Goal: Contribute content: Contribute content

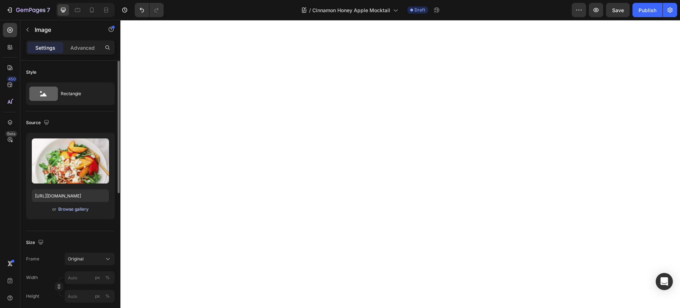
click at [77, 209] on div "Browse gallery" at bounding box center [73, 209] width 30 height 6
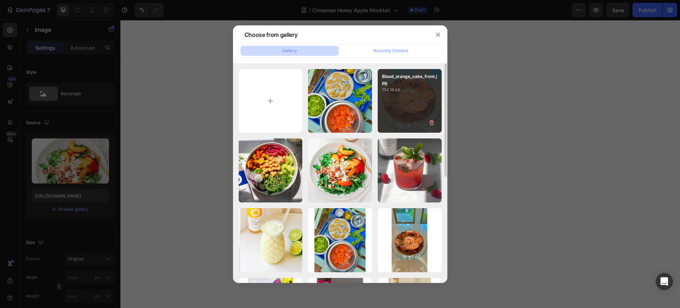
type input "C:\fakepath\Apple-Mocktail.jpg"
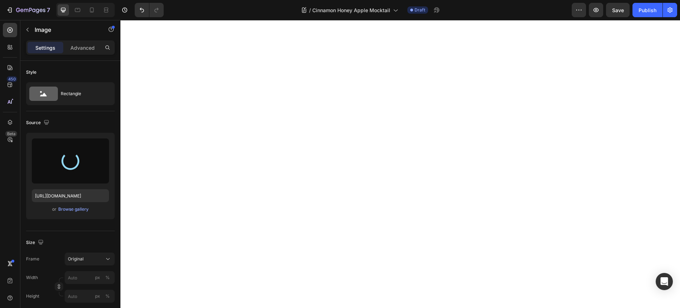
type input "[URL][DOMAIN_NAME]"
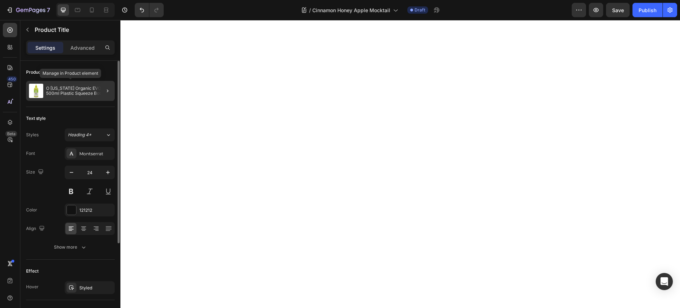
click at [63, 91] on p "O California Organic EVOO 500ml Plastic Squeeze Bottle" at bounding box center [79, 91] width 66 height 10
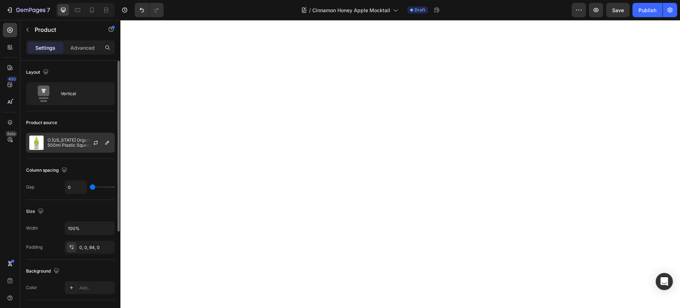
click at [65, 143] on p "O California Organic EVOO 500ml Plastic Squeeze Bottle" at bounding box center [80, 143] width 64 height 10
click at [79, 73] on div "Layout" at bounding box center [70, 71] width 89 height 11
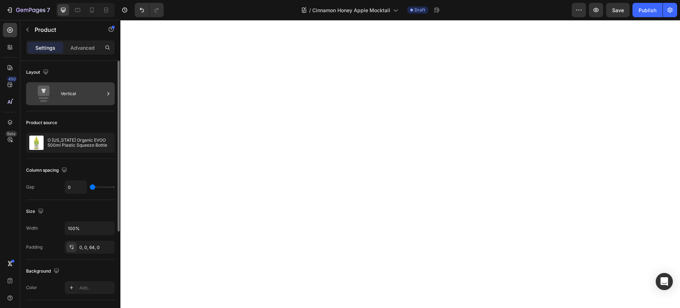
click at [75, 95] on div "Vertical" at bounding box center [83, 93] width 44 height 16
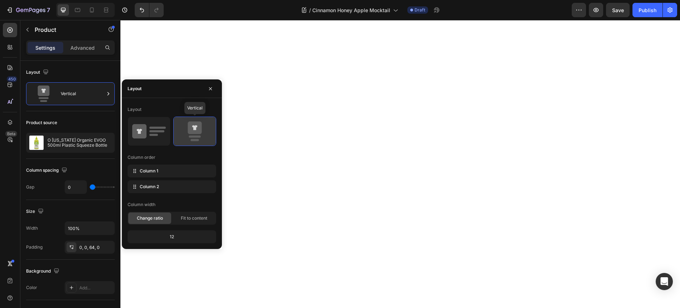
click at [191, 134] on icon at bounding box center [195, 131] width 34 height 20
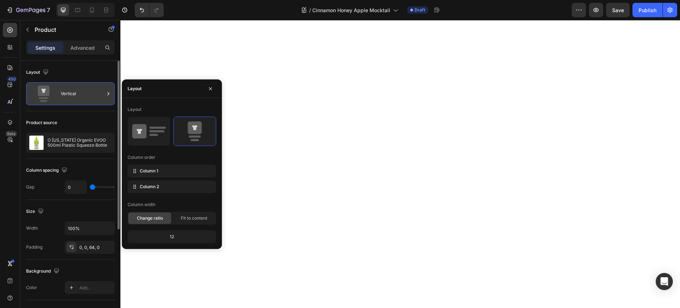
click at [104, 92] on div "Vertical" at bounding box center [70, 93] width 89 height 23
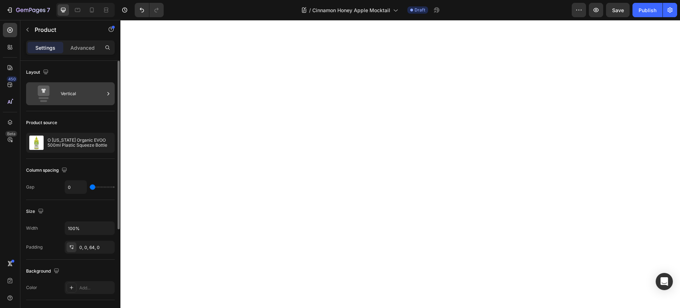
click at [104, 92] on div "Vertical" at bounding box center [70, 93] width 89 height 23
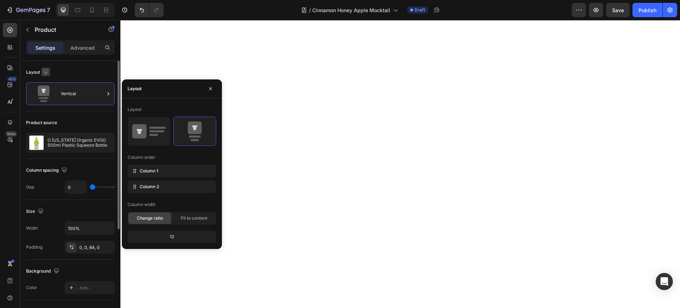
click at [47, 73] on icon "button" at bounding box center [45, 71] width 5 height 5
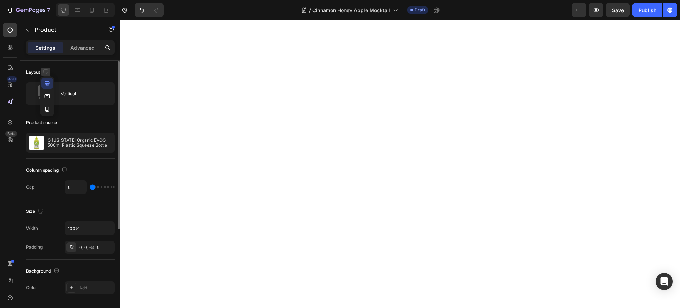
click at [47, 73] on icon "button" at bounding box center [45, 71] width 5 height 5
click at [72, 69] on div "Layout" at bounding box center [70, 71] width 89 height 11
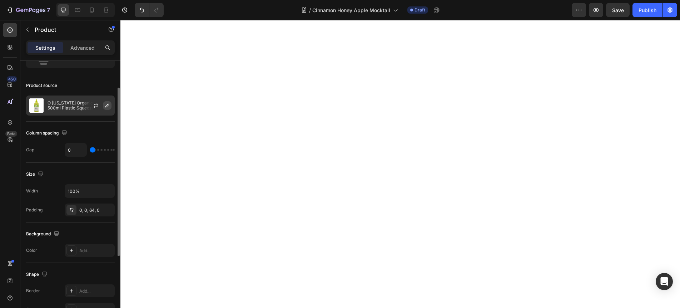
scroll to position [40, 0]
click at [106, 105] on icon "button" at bounding box center [107, 103] width 6 height 6
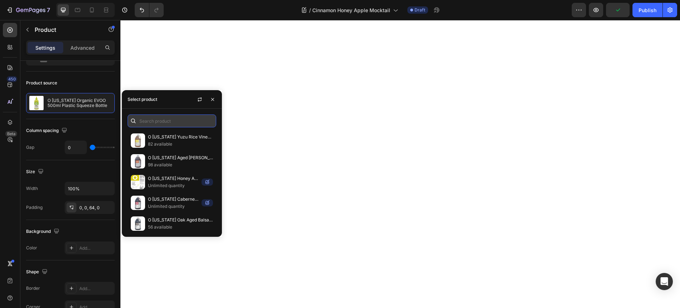
click at [155, 122] on input "text" at bounding box center [172, 120] width 89 height 13
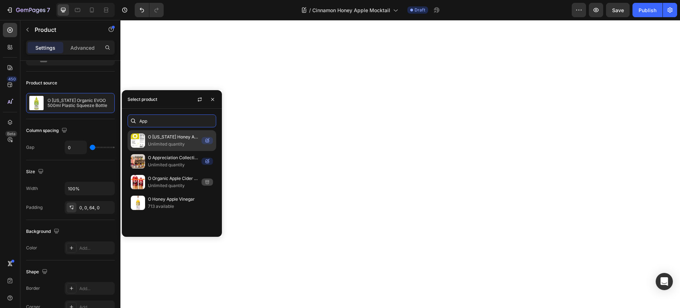
type input "App"
click at [155, 138] on p "O [US_STATE] Honey Apple Vinegar 6x1.89L (64oz) Plastic" at bounding box center [173, 136] width 51 height 7
click at [211, 99] on icon "button" at bounding box center [213, 99] width 6 height 6
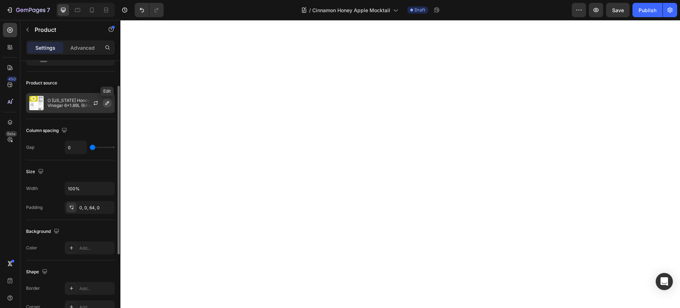
click at [108, 105] on icon "button" at bounding box center [107, 103] width 6 height 6
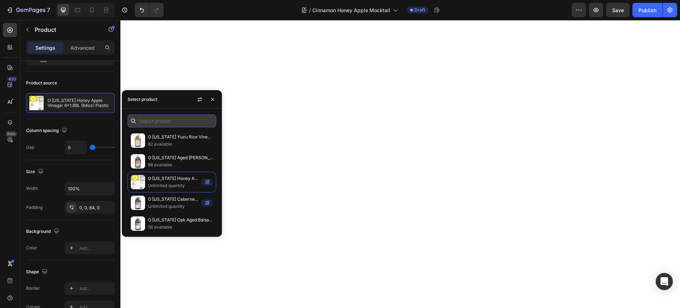
click at [149, 121] on input "text" at bounding box center [172, 120] width 89 height 13
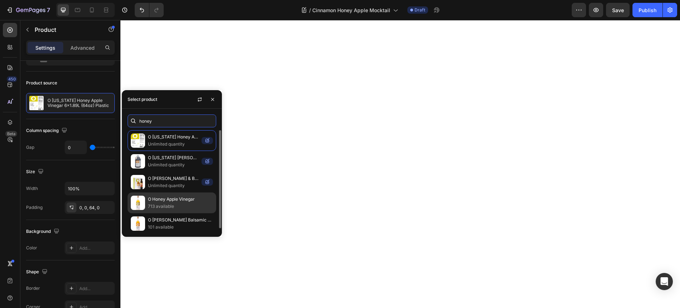
type input "honey"
click at [160, 201] on p "O Honey Apple Vinegar" at bounding box center [180, 198] width 65 height 7
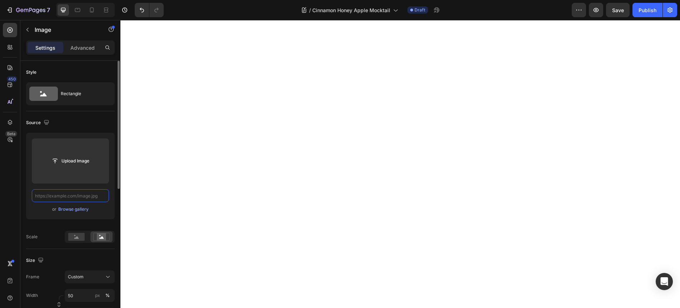
scroll to position [0, 0]
paste input "[URL][DOMAIN_NAME]"
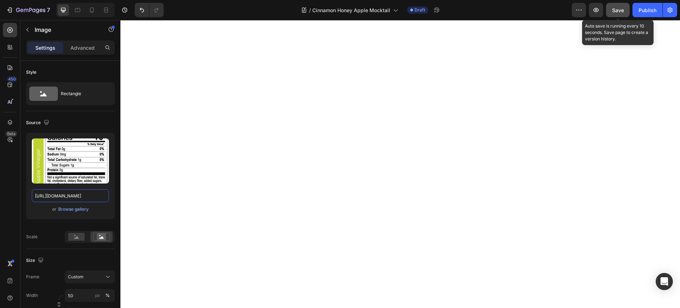
type input "[URL][DOMAIN_NAME]"
click at [616, 11] on span "Save" at bounding box center [618, 10] width 12 height 6
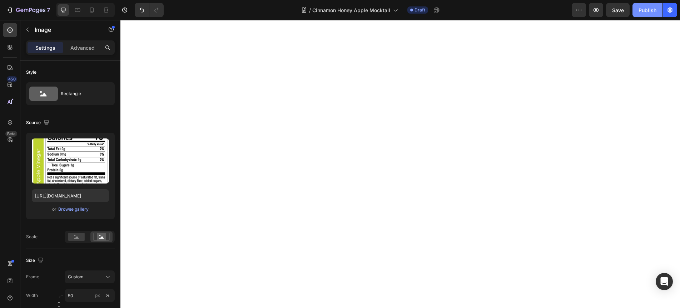
click at [647, 10] on div "Publish" at bounding box center [647, 10] width 18 height 8
click at [598, 9] on icon "button" at bounding box center [595, 9] width 7 height 7
click at [440, 12] on icon "button" at bounding box center [439, 12] width 2 height 2
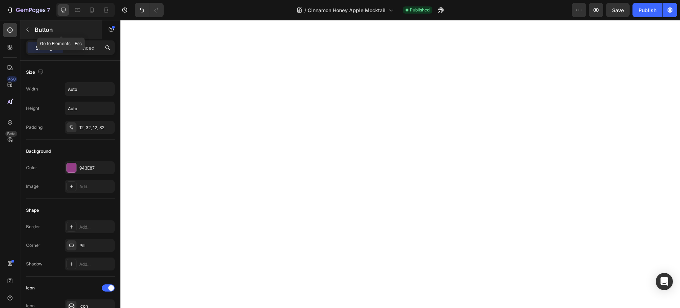
click at [29, 28] on icon "button" at bounding box center [28, 30] width 6 height 6
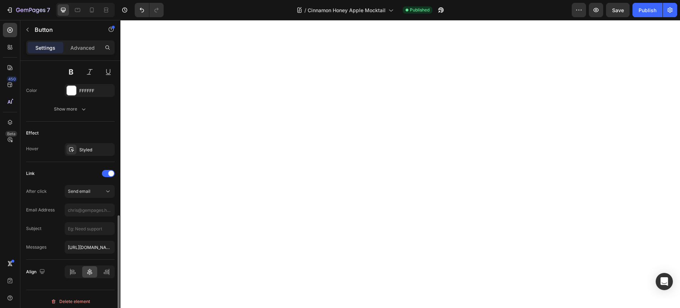
scroll to position [376, 0]
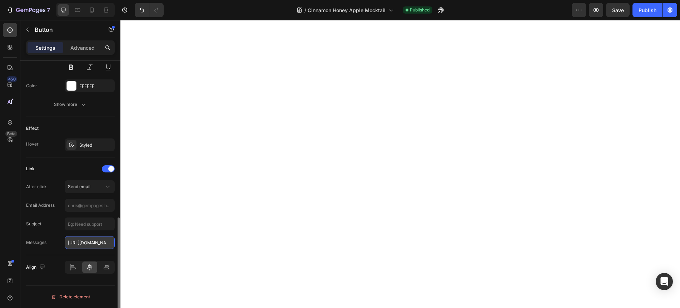
click at [80, 242] on input "https://ooliveoil.com/blogs/news/peach-arugala-salad" at bounding box center [90, 242] width 50 height 13
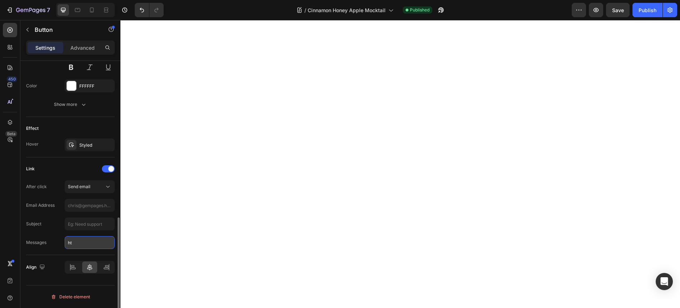
type input "h"
paste input "mailto:?body=https%3A%2F%2Fooliveoil.com%2Fblogs%2Fnews%2Fcinnamon-honey-apple-…"
type input "mailto:?body=https%3A%2F%2Fooliveoil.com%2Fblogs%2Fnews%2Fcinnamon-honey-apple-…"
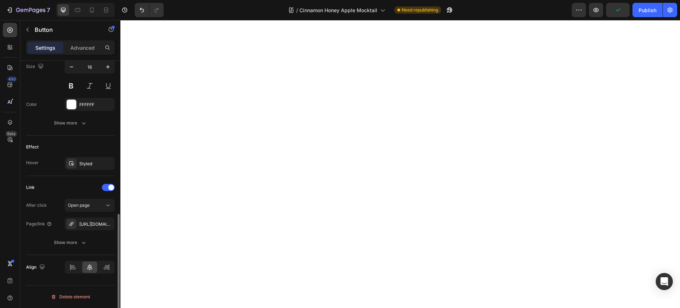
scroll to position [357, 0]
click at [109, 225] on icon "button" at bounding box center [107, 224] width 6 height 6
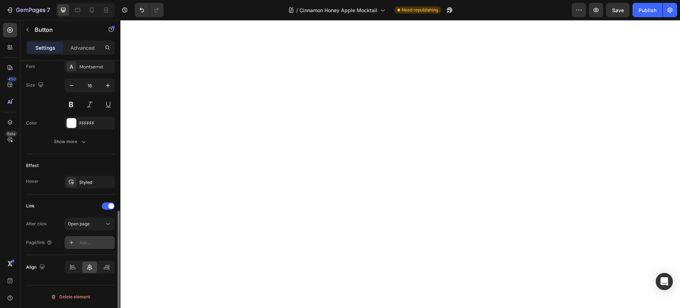
click at [93, 242] on div "Add..." at bounding box center [96, 242] width 34 height 6
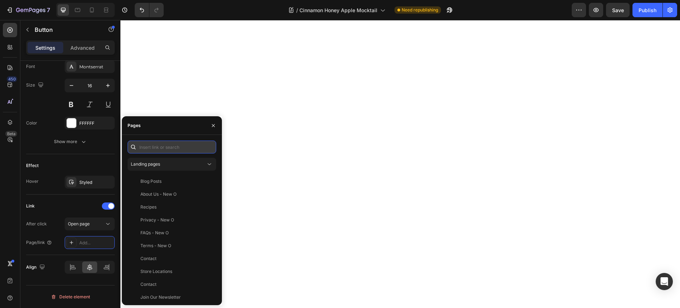
click at [149, 145] on input "text" at bounding box center [172, 146] width 89 height 13
paste input "[URL][DOMAIN_NAME][DOMAIN_NAME]"
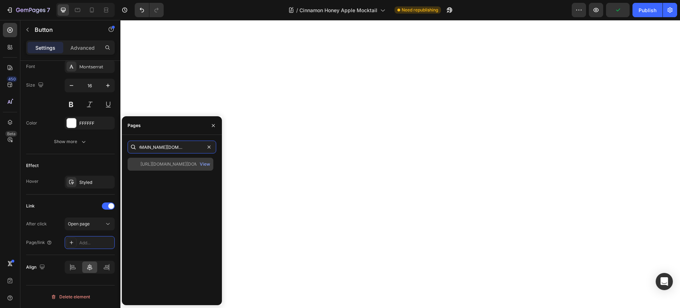
type input "[URL][DOMAIN_NAME][DOMAIN_NAME]"
drag, startPoint x: 189, startPoint y: 166, endPoint x: 171, endPoint y: 206, distance: 44.1
click at [171, 206] on div "https://x.com/intent/tweet?url=https%3A%2F%2Fooliveoil.com%2Fblogs%2Fnews%2Fcin…" at bounding box center [172, 228] width 89 height 141
click at [172, 165] on div "[URL][DOMAIN_NAME][DOMAIN_NAME]" at bounding box center [174, 164] width 69 height 6
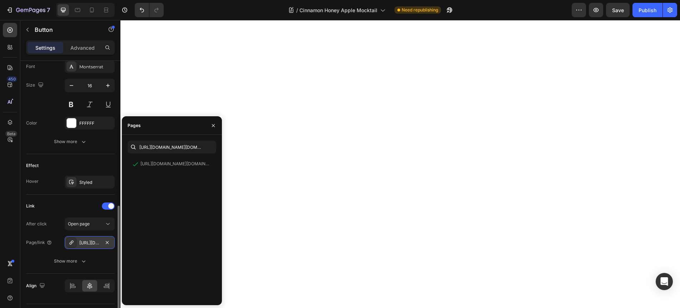
click at [85, 241] on div "[URL][DOMAIN_NAME][DOMAIN_NAME]" at bounding box center [89, 242] width 21 height 6
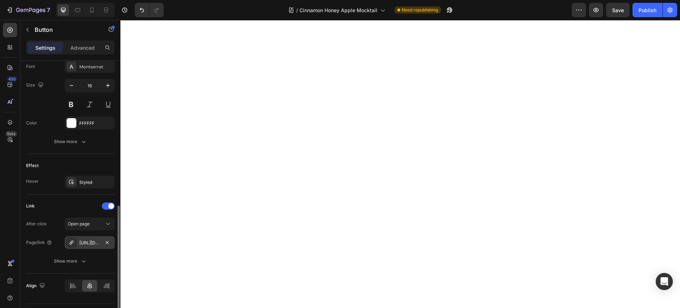
click at [85, 241] on div "[URL][DOMAIN_NAME][DOMAIN_NAME]" at bounding box center [89, 242] width 21 height 6
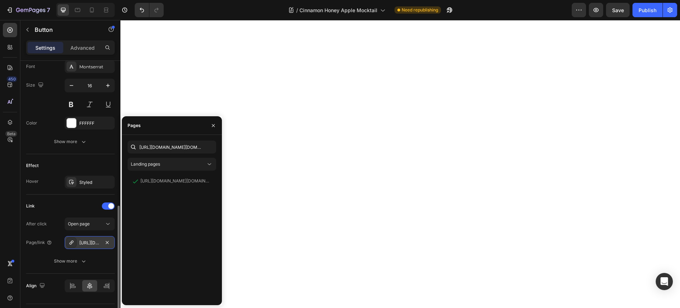
click at [85, 241] on div "[URL][DOMAIN_NAME][DOMAIN_NAME]" at bounding box center [89, 242] width 21 height 6
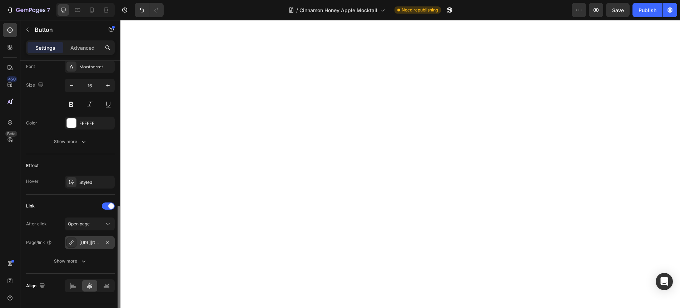
click at [85, 241] on div "[URL][DOMAIN_NAME][DOMAIN_NAME]" at bounding box center [89, 242] width 21 height 6
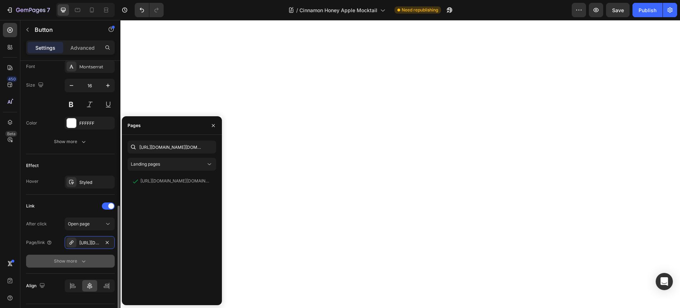
click at [85, 263] on icon "button" at bounding box center [83, 260] width 7 height 7
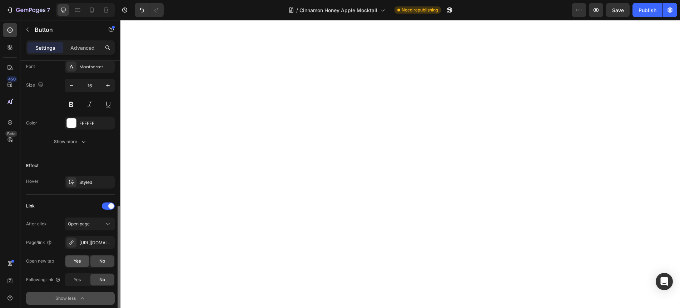
click at [81, 260] on div "Yes" at bounding box center [77, 260] width 24 height 11
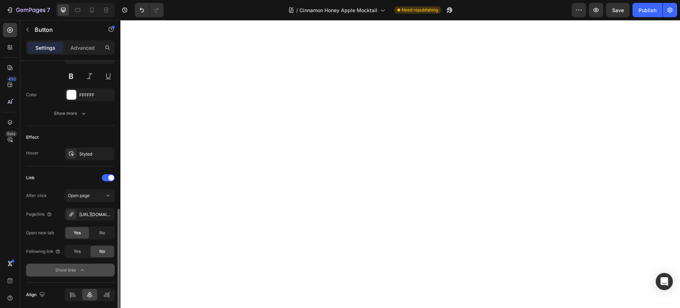
scroll to position [369, 0]
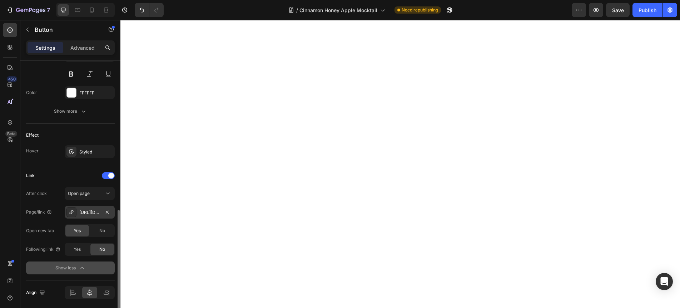
click at [90, 213] on div "[URL][DOMAIN_NAME][DOMAIN_NAME]" at bounding box center [89, 212] width 21 height 6
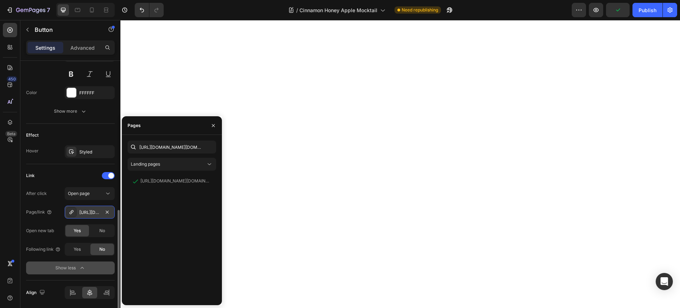
click at [85, 212] on div "[URL][DOMAIN_NAME][DOMAIN_NAME]" at bounding box center [89, 212] width 21 height 6
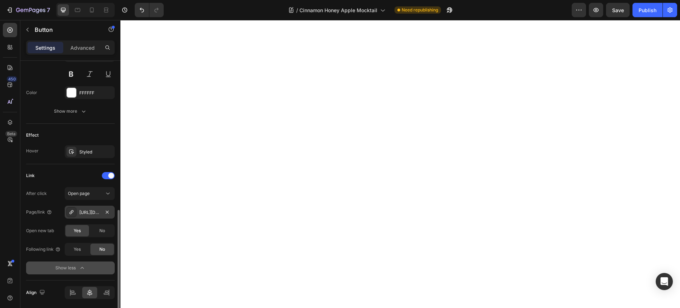
click at [93, 215] on div "[URL][DOMAIN_NAME][DOMAIN_NAME]" at bounding box center [89, 212] width 21 height 6
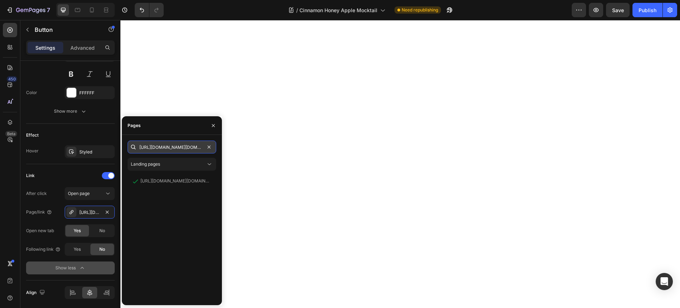
click at [169, 145] on input "[URL][DOMAIN_NAME][DOMAIN_NAME]" at bounding box center [172, 146] width 89 height 13
drag, startPoint x: 168, startPoint y: 146, endPoint x: 204, endPoint y: 146, distance: 35.4
click at [212, 146] on div "[URL][DOMAIN_NAME][DOMAIN_NAME]" at bounding box center [172, 146] width 89 height 13
drag, startPoint x: 199, startPoint y: 148, endPoint x: 204, endPoint y: 148, distance: 5.0
click at [204, 148] on input "[URL][DOMAIN_NAME][DOMAIN_NAME]" at bounding box center [172, 146] width 89 height 13
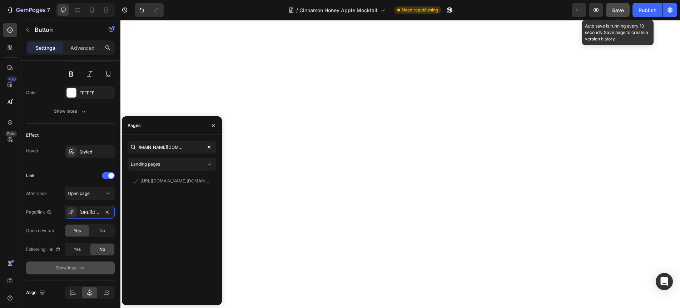
scroll to position [0, 0]
click at [616, 14] on div "Save" at bounding box center [618, 10] width 12 height 8
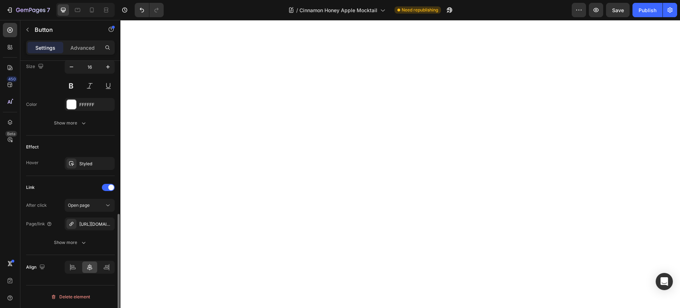
scroll to position [357, 0]
click at [91, 223] on div "https://pinterest.com/pin/create/button/?url=https%3A%2F%2Fooliveoil.com%2Fblog…" at bounding box center [89, 224] width 21 height 6
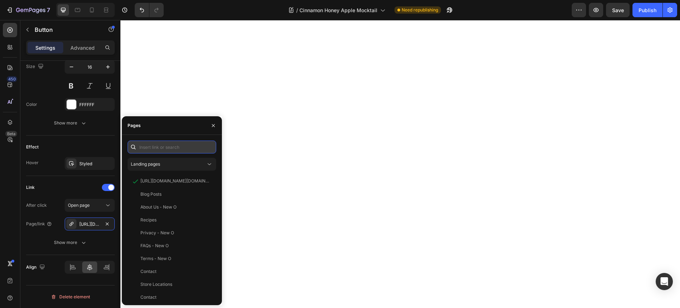
click at [161, 149] on input "text" at bounding box center [172, 146] width 89 height 13
paste input "[URL][DOMAIN_NAME][DOMAIN_NAME]"
type input "[URL][DOMAIN_NAME][DOMAIN_NAME]"
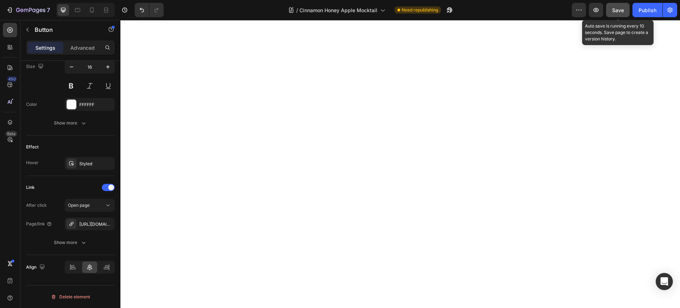
click at [615, 12] on span "Save" at bounding box center [618, 10] width 12 height 6
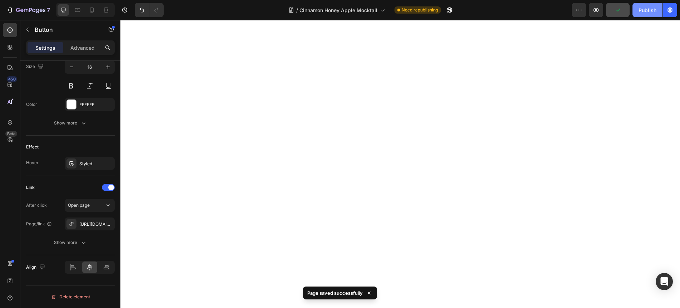
click at [642, 12] on div "Publish" at bounding box center [647, 10] width 18 height 8
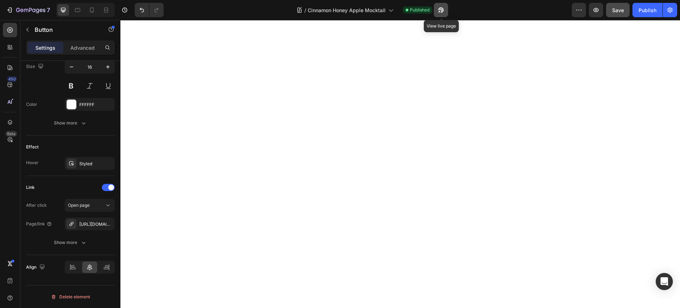
click at [440, 11] on icon "button" at bounding box center [439, 12] width 2 height 2
click at [16, 11] on icon "button" at bounding box center [30, 11] width 29 height 6
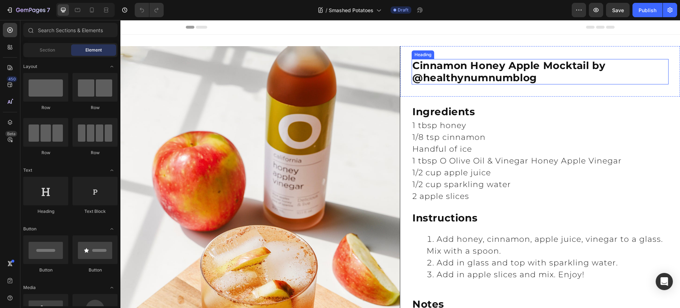
click at [587, 65] on span "Cinnamon Honey Apple Mocktail by" at bounding box center [508, 65] width 193 height 12
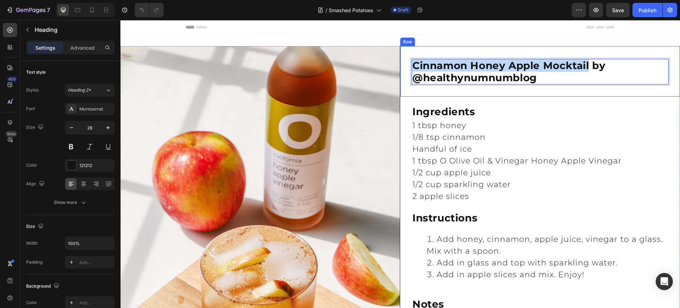
drag, startPoint x: 590, startPoint y: 65, endPoint x: 410, endPoint y: 64, distance: 180.8
click at [410, 64] on div "Cinnamon Honey Apple Mocktail by @healthynumnumblog Heading 0 Text Block Row" at bounding box center [540, 71] width 280 height 50
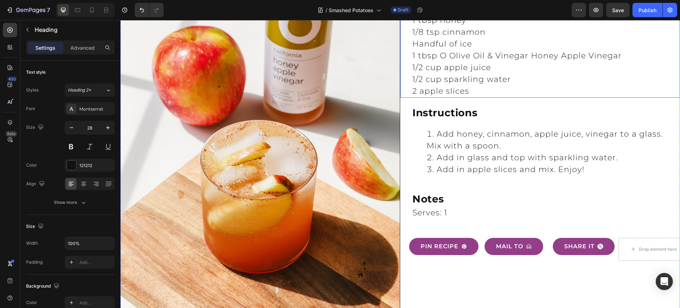
scroll to position [110, 0]
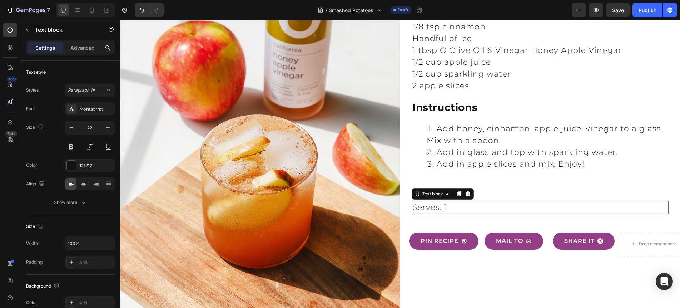
click at [448, 208] on p "Serves: 1" at bounding box center [539, 207] width 255 height 12
drag, startPoint x: 448, startPoint y: 208, endPoint x: 444, endPoint y: 208, distance: 3.6
click at [444, 208] on p "Serves: 1" at bounding box center [539, 207] width 255 height 12
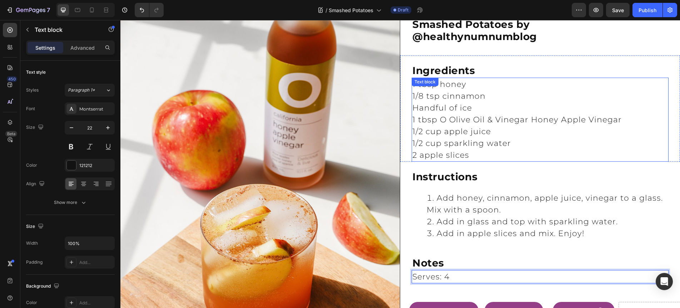
scroll to position [37, 0]
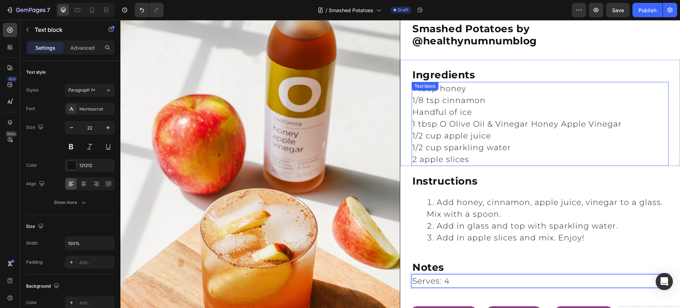
click at [452, 110] on p "Handful of ice" at bounding box center [539, 112] width 255 height 12
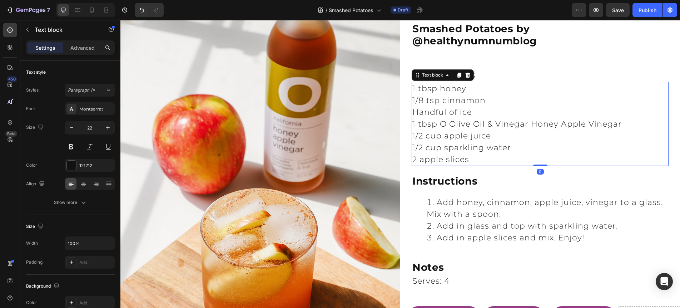
click at [471, 156] on p "2 apple slices" at bounding box center [539, 159] width 255 height 12
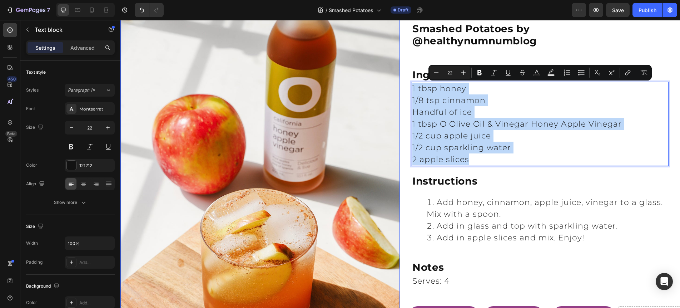
drag, startPoint x: 472, startPoint y: 160, endPoint x: 399, endPoint y: 93, distance: 98.8
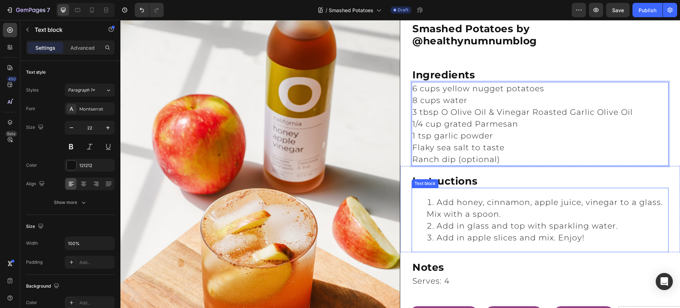
click at [482, 205] on li "Add honey, cinnamon, apple juice, vinegar to a glass. Mix with a spoon." at bounding box center [547, 208] width 241 height 24
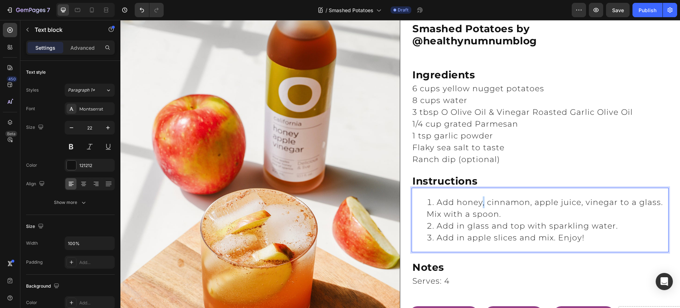
click at [482, 205] on li "Add honey, cinnamon, apple juice, vinegar to a glass. Mix with a spoon." at bounding box center [547, 208] width 241 height 24
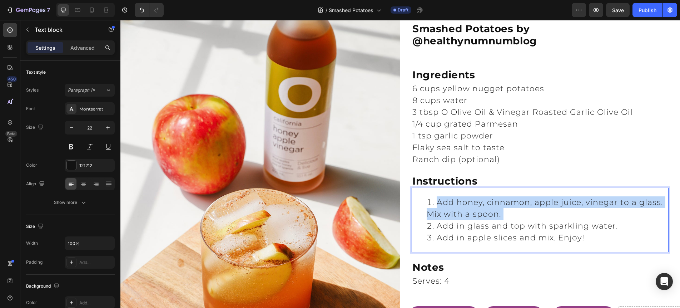
click at [482, 205] on li "Add honey, cinnamon, apple juice, vinegar to a glass. Mix with a spoon." at bounding box center [547, 208] width 241 height 24
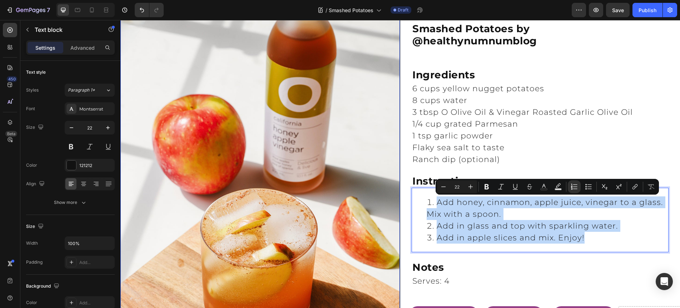
drag, startPoint x: 583, startPoint y: 238, endPoint x: 396, endPoint y: 195, distance: 191.9
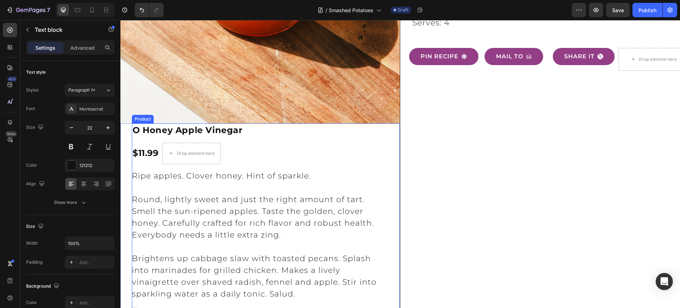
scroll to position [343, 0]
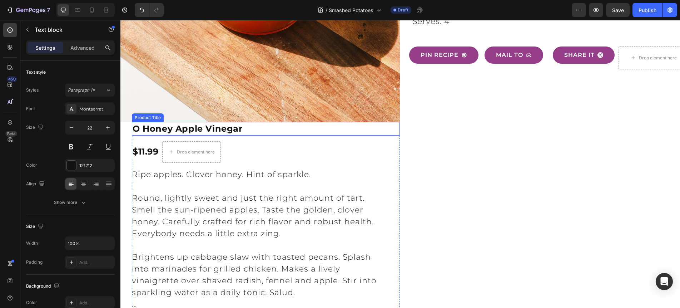
click at [214, 133] on h1 "O Honey Apple Vinegar" at bounding box center [266, 129] width 268 height 14
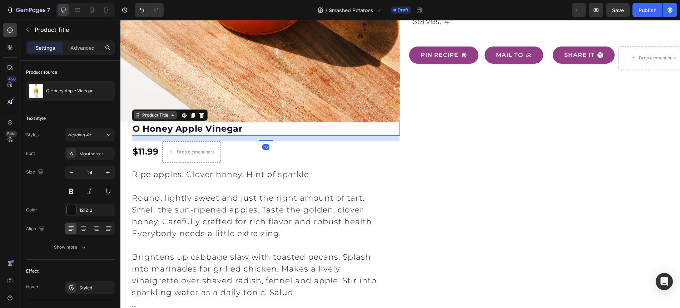
click at [153, 115] on div "Product Title" at bounding box center [155, 115] width 29 height 6
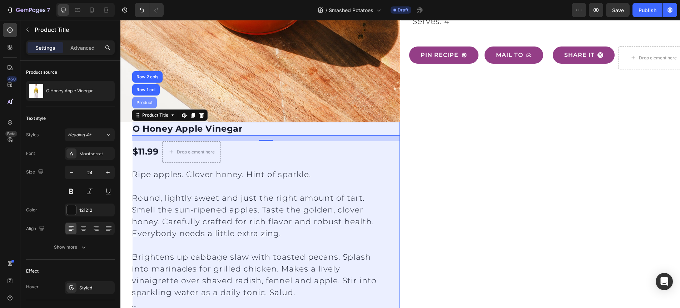
click at [141, 103] on div "Product" at bounding box center [144, 102] width 19 height 4
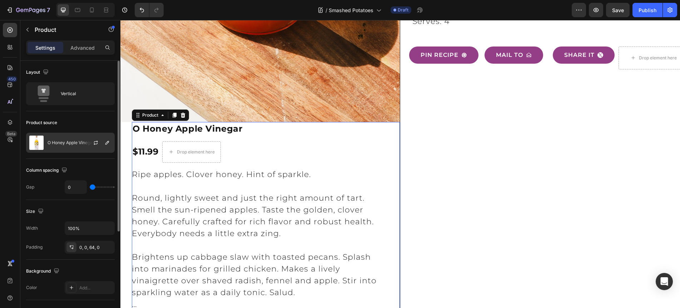
click at [69, 142] on p "O Honey Apple Vinegar" at bounding box center [71, 142] width 47 height 5
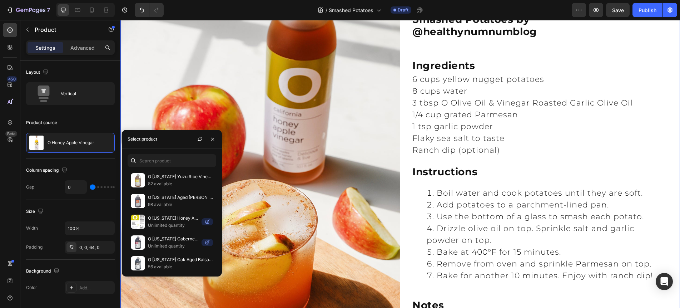
scroll to position [44, 0]
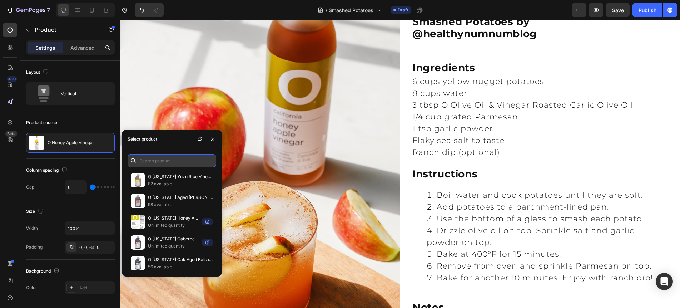
click at [175, 158] on input "text" at bounding box center [172, 160] width 89 height 13
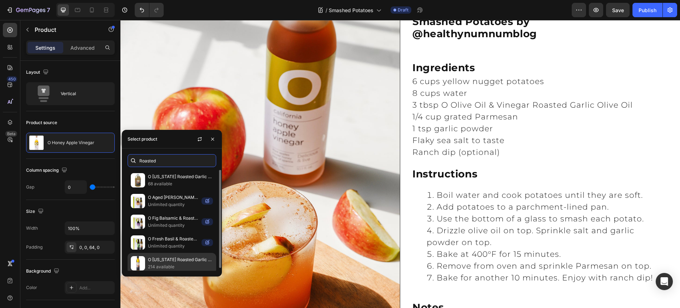
type input "Roasted"
click at [177, 262] on p "O [US_STATE] Roasted Garlic Olive Oil" at bounding box center [180, 259] width 65 height 7
click at [177, 258] on p "O [US_STATE] Roasted Garlic Olive Oil" at bounding box center [180, 259] width 65 height 7
click at [195, 259] on p "O [US_STATE] Roasted Garlic Olive Oil" at bounding box center [180, 259] width 65 height 7
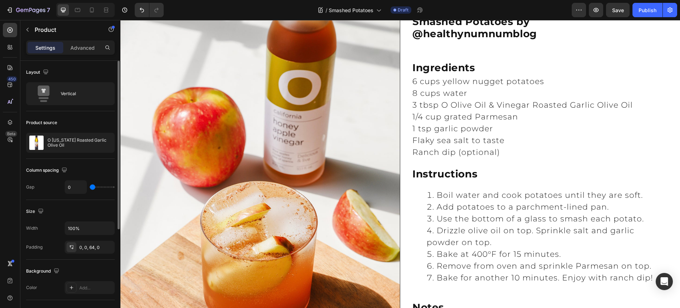
click at [90, 167] on div "Column spacing" at bounding box center [70, 169] width 89 height 11
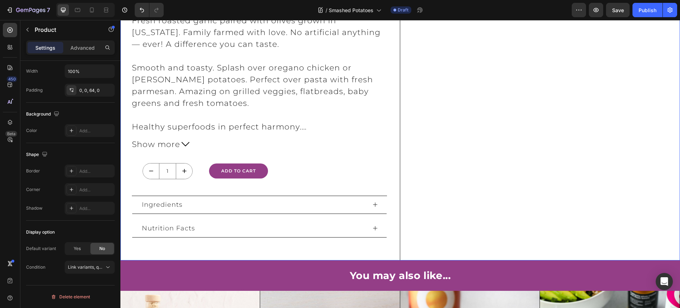
scroll to position [521, 0]
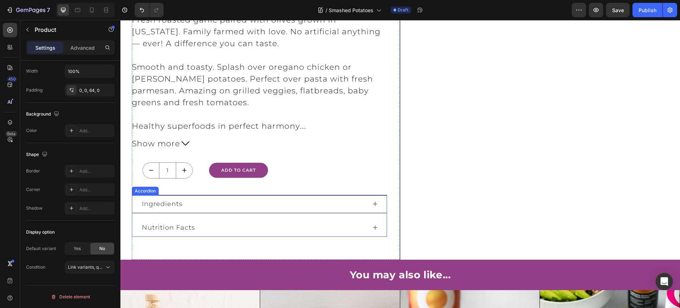
click at [377, 204] on icon at bounding box center [375, 204] width 6 height 6
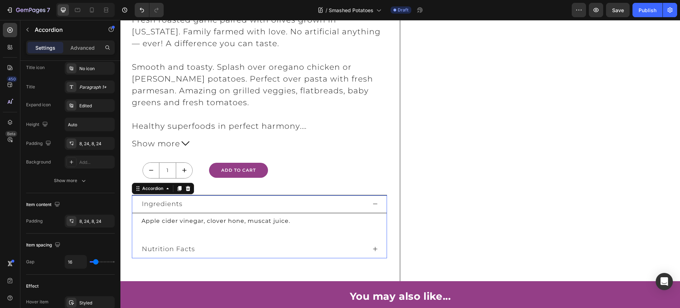
scroll to position [0, 0]
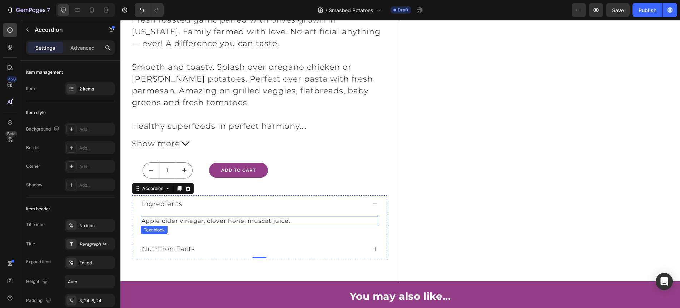
click at [259, 225] on p "Apple cider vinegar, clover hone, muscat juice." at bounding box center [259, 220] width 236 height 9
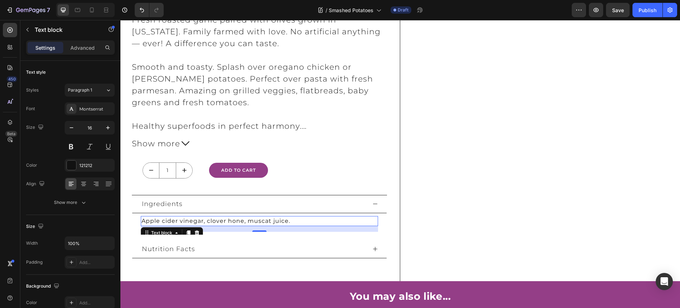
click at [257, 223] on span "Apple cider vinegar, clover hone, muscat juice." at bounding box center [215, 220] width 149 height 7
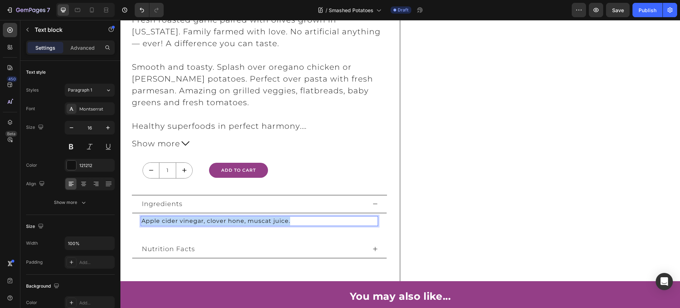
click at [257, 223] on span "Apple cider vinegar, clover hone, muscat juice." at bounding box center [215, 220] width 149 height 7
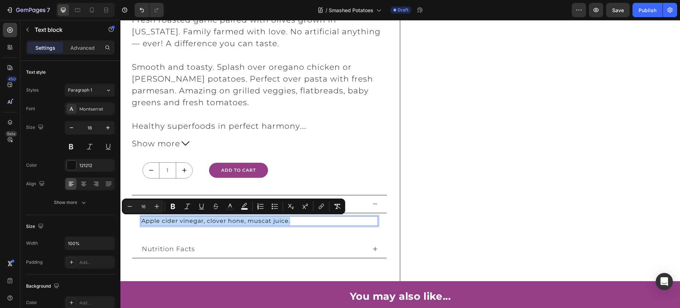
click at [257, 223] on span "Apple cider vinegar, clover hone, muscat juice." at bounding box center [215, 220] width 149 height 7
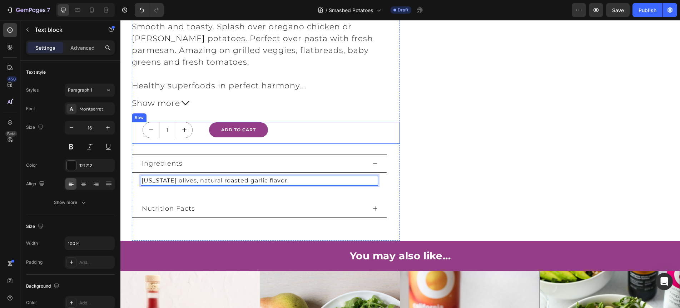
scroll to position [583, 0]
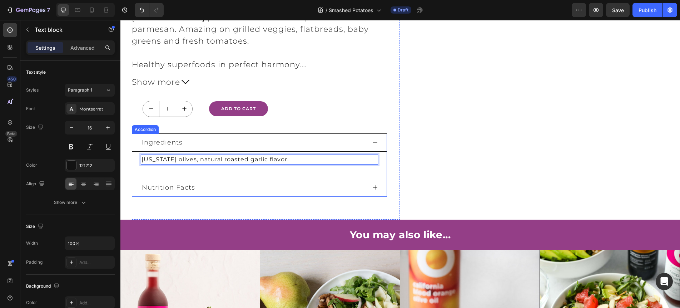
click at [375, 188] on icon at bounding box center [375, 187] width 6 height 6
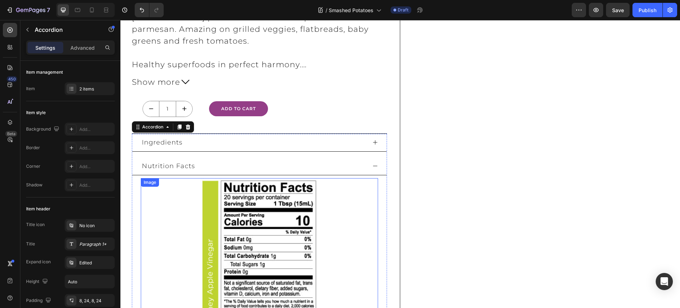
click at [251, 209] on img at bounding box center [259, 257] width 119 height 159
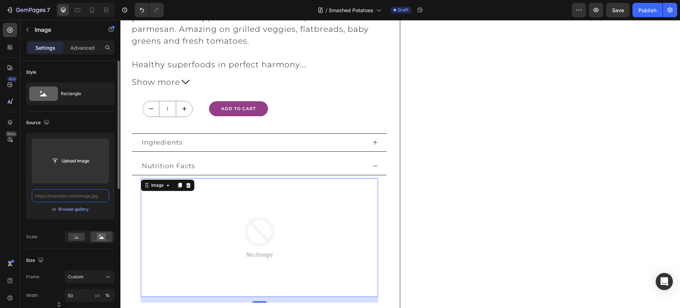
scroll to position [0, 0]
paste input "[URL][DOMAIN_NAME]"
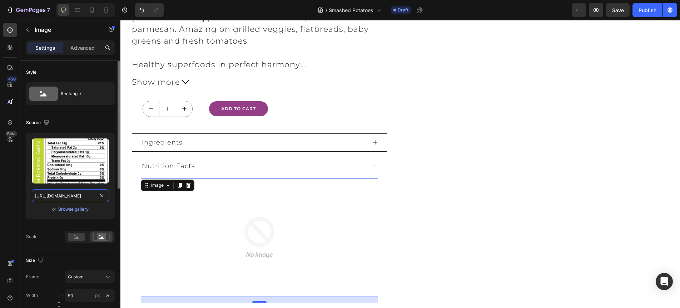
scroll to position [0, 248]
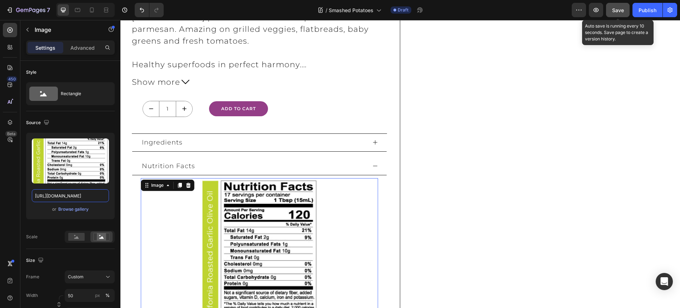
type input "[URL][DOMAIN_NAME]"
click at [615, 9] on span "Save" at bounding box center [618, 10] width 12 height 6
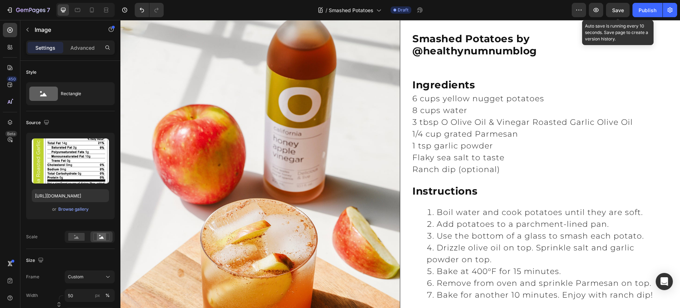
scroll to position [0, 0]
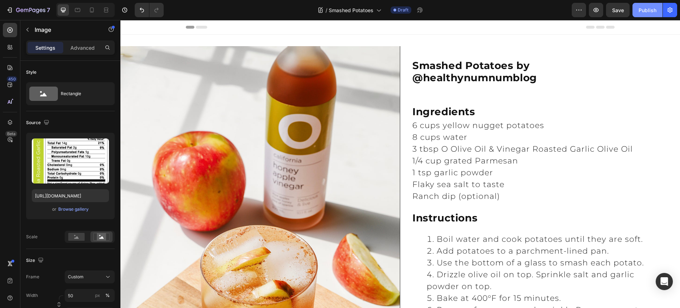
click at [647, 14] on button "Publish" at bounding box center [647, 10] width 30 height 14
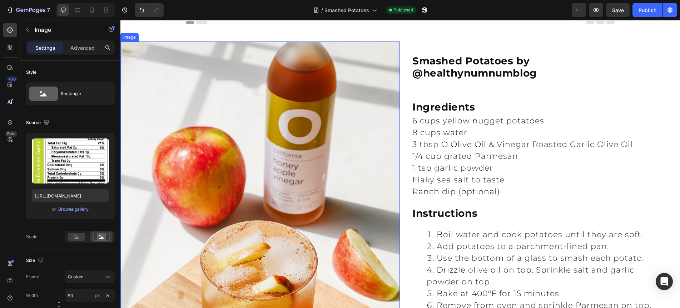
click at [248, 146] on img at bounding box center [259, 250] width 279 height 419
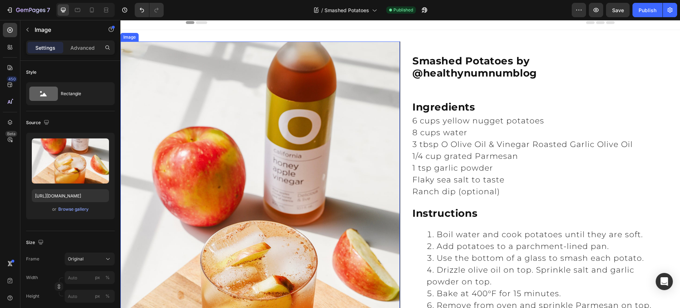
scroll to position [5, 0]
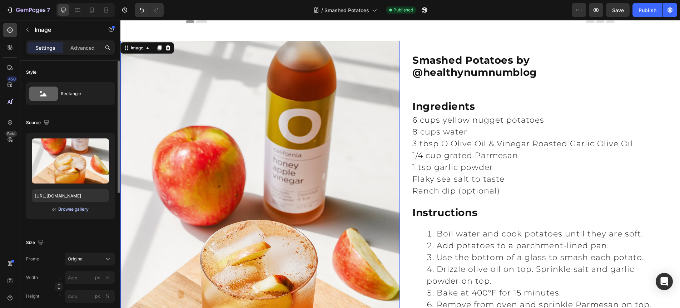
click at [74, 209] on div "Browse gallery" at bounding box center [73, 209] width 30 height 6
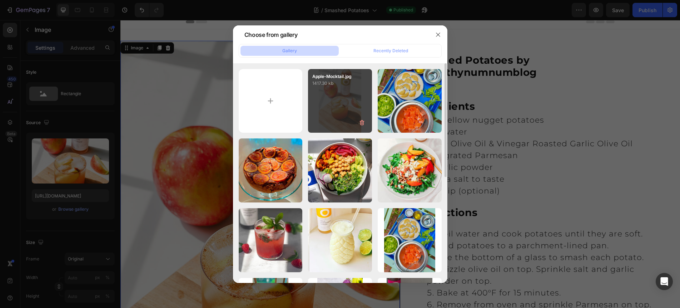
type input "C:\fakepath\smashed_potatoes.jpg"
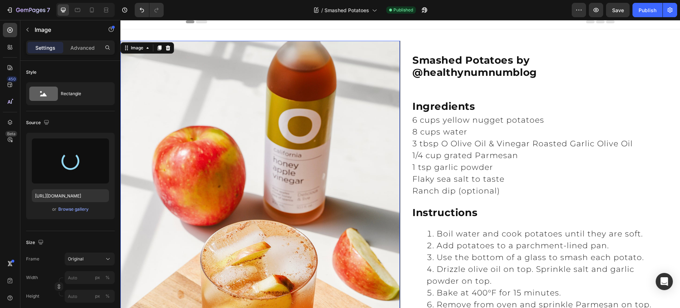
type input "[URL][DOMAIN_NAME]"
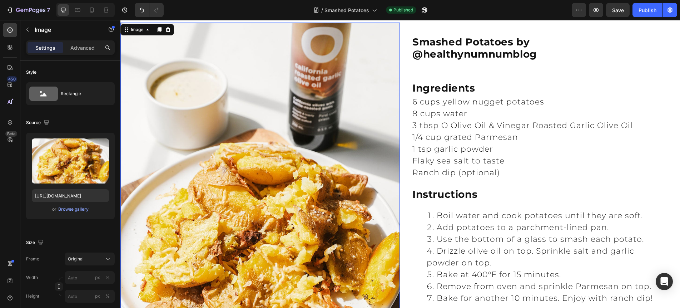
scroll to position [0, 0]
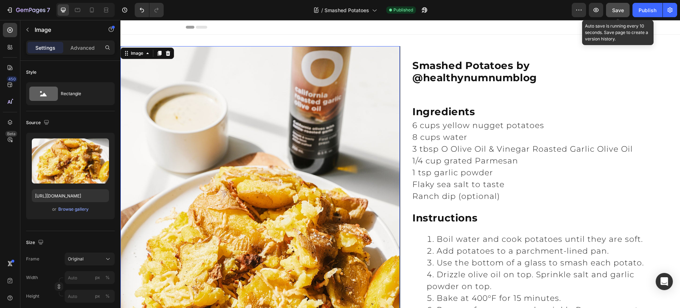
click at [619, 10] on span "Save" at bounding box center [618, 10] width 12 height 6
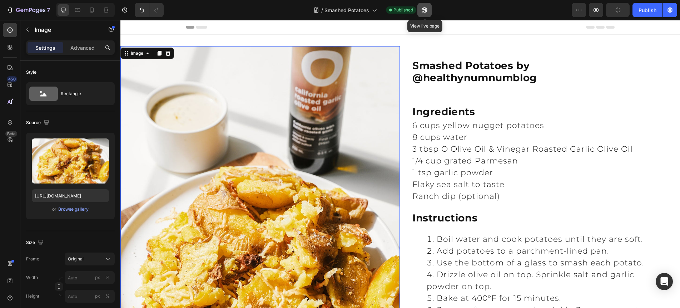
click at [423, 11] on icon "button" at bounding box center [423, 12] width 2 height 2
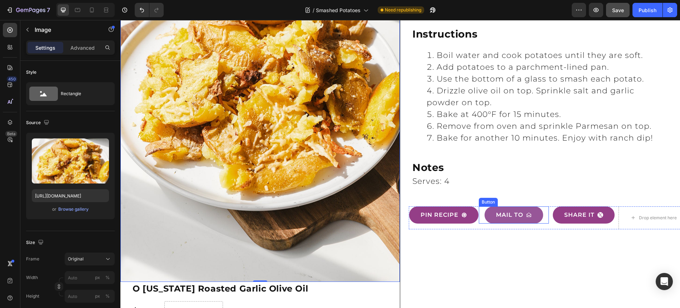
scroll to position [184, 0]
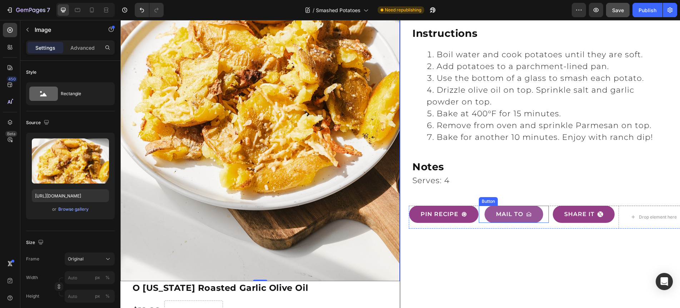
click at [518, 221] on button "MAIL TO" at bounding box center [513, 213] width 59 height 17
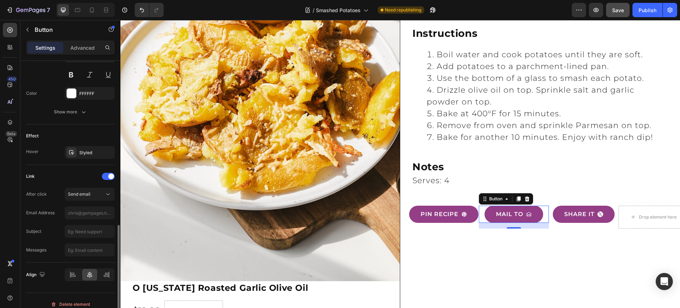
scroll to position [376, 0]
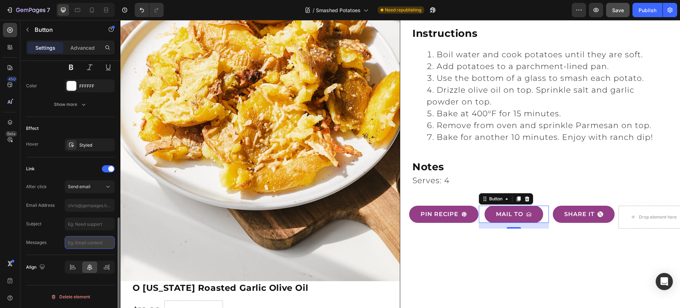
click at [74, 243] on input "text" at bounding box center [90, 242] width 50 height 13
type input "mailto:?body=https%3A%2F%[DOMAIN_NAME]%2Fblogs%2Fnews%2Fsmashed-potatoes"
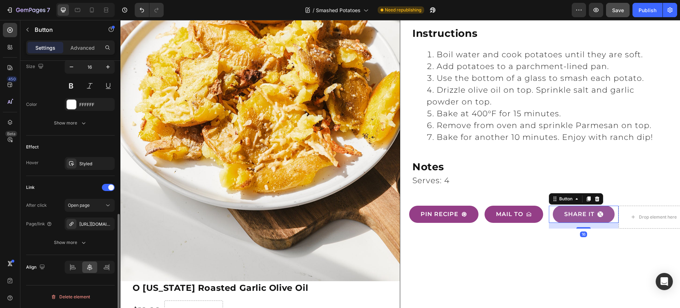
scroll to position [357, 0]
click at [0, 0] on icon "button" at bounding box center [0, 0] width 0 height 0
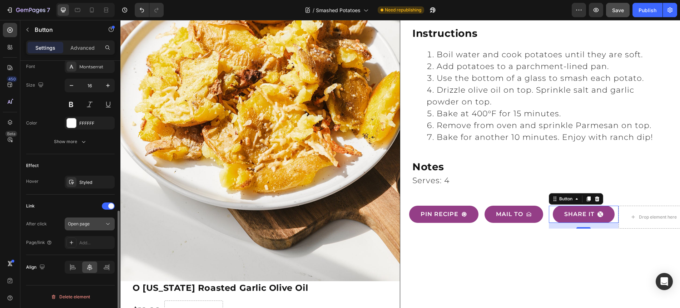
scroll to position [339, 0]
click at [90, 241] on div "Add..." at bounding box center [96, 242] width 34 height 6
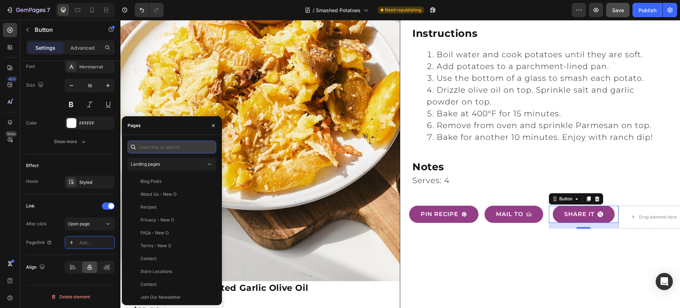
click at [149, 148] on input "text" at bounding box center [172, 146] width 89 height 13
paste input "[URL][DOMAIN_NAME][DOMAIN_NAME]"
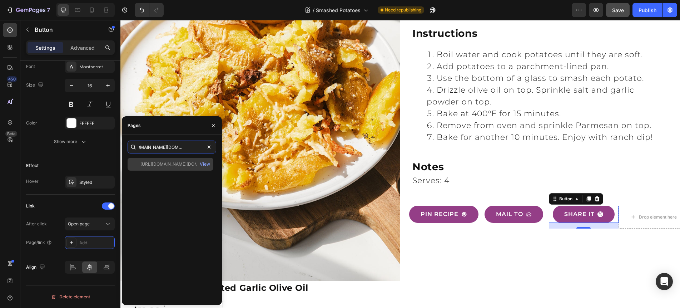
type input "[URL][DOMAIN_NAME][DOMAIN_NAME]"
click at [166, 166] on div "[URL][DOMAIN_NAME][DOMAIN_NAME]" at bounding box center [174, 164] width 69 height 6
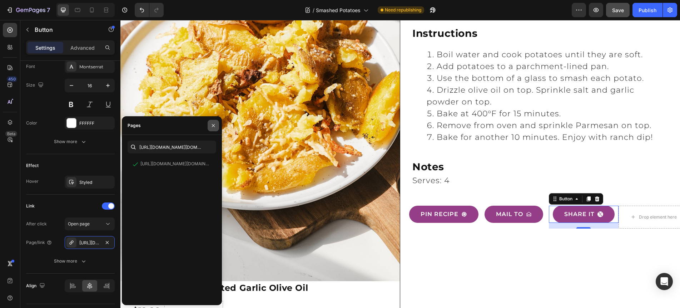
click at [214, 125] on icon "button" at bounding box center [213, 126] width 6 height 6
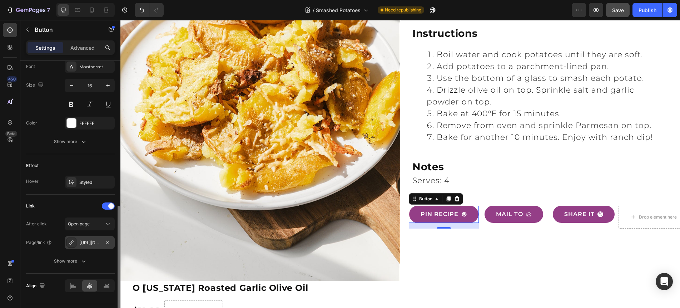
click at [86, 243] on div "[URL][DOMAIN_NAME][DOMAIN_NAME]" at bounding box center [89, 242] width 21 height 6
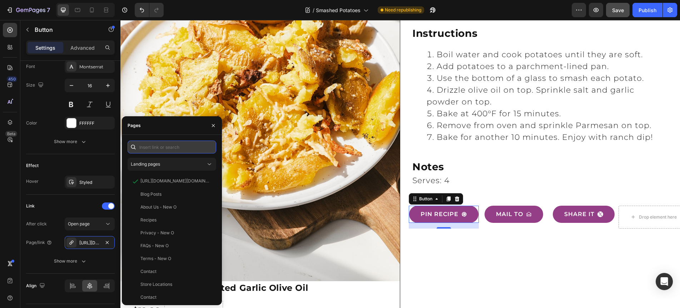
click at [182, 147] on input "text" at bounding box center [172, 146] width 89 height 13
paste input "[URL][DOMAIN_NAME][DOMAIN_NAME]"
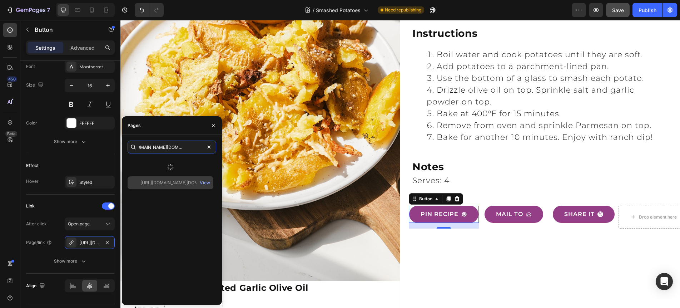
type input "[URL][DOMAIN_NAME][DOMAIN_NAME]"
click at [186, 186] on div "[URL][DOMAIN_NAME][DOMAIN_NAME] View" at bounding box center [171, 182] width 86 height 13
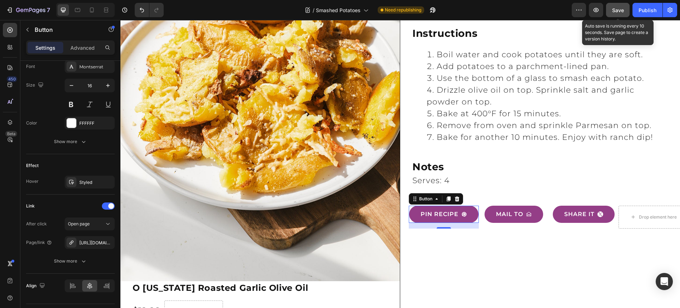
click at [610, 11] on button "Save" at bounding box center [618, 10] width 24 height 14
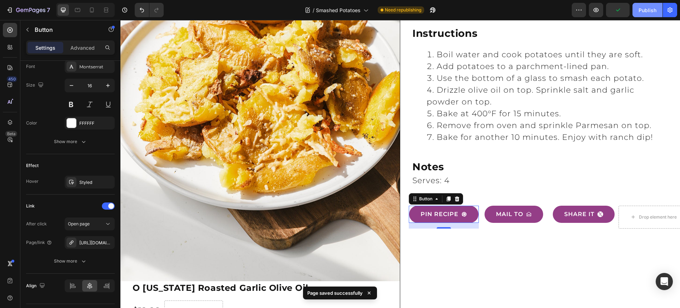
click at [651, 9] on div "Publish" at bounding box center [647, 10] width 18 height 8
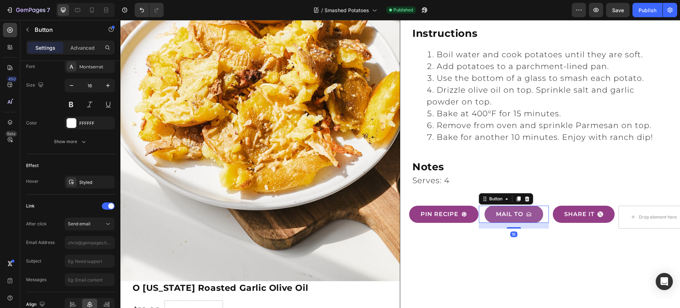
click at [521, 219] on button "MAIL TO" at bounding box center [513, 213] width 59 height 17
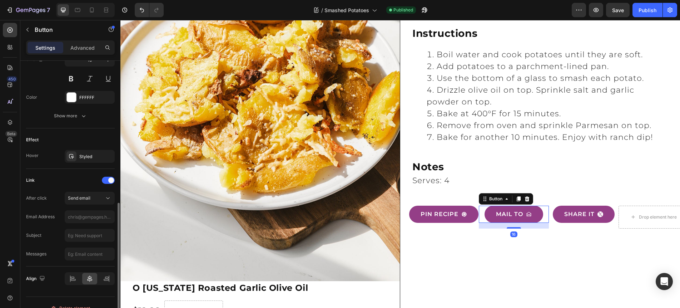
scroll to position [376, 0]
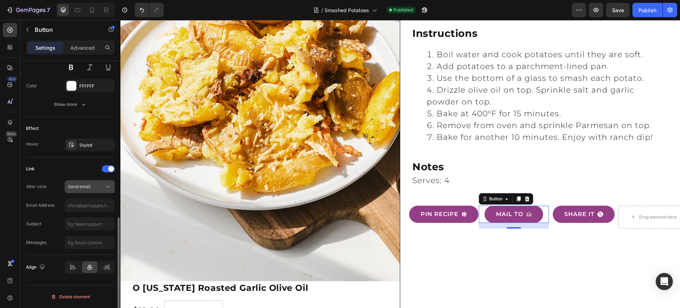
click at [81, 185] on span "Send email" at bounding box center [79, 186] width 23 height 5
click at [80, 166] on div "Link" at bounding box center [70, 168] width 89 height 11
click at [79, 243] on input "text" at bounding box center [90, 242] width 50 height 13
paste input "mailto:?body=https%3A%2F%[DOMAIN_NAME]%2Fblogs%2Fnews%2Fsmashed-potatoes"
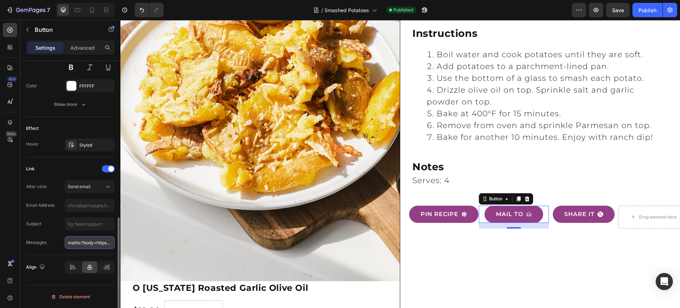
scroll to position [0, 138]
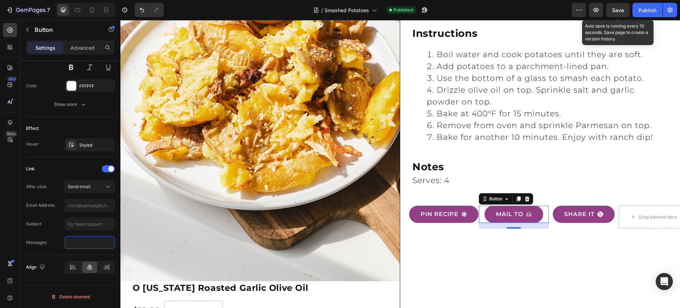
type input "mailto:?body=https%3A%2F%[DOMAIN_NAME]%2Fblogs%2Fnews%2Fsmashed-potatoes"
click at [614, 11] on span "Save" at bounding box center [618, 10] width 12 height 6
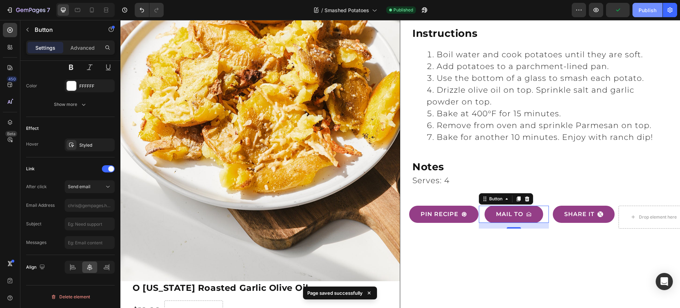
click at [646, 10] on div "Publish" at bounding box center [647, 10] width 18 height 8
